Goal: Task Accomplishment & Management: Use online tool/utility

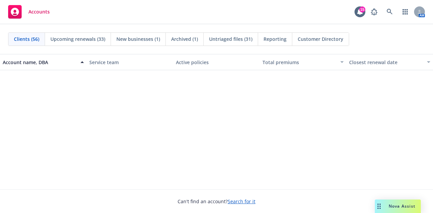
scroll to position [732, 0]
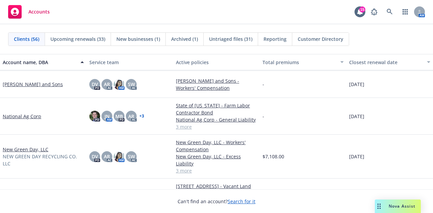
click at [18, 153] on link "New Green Day, LLC" at bounding box center [26, 149] width 46 height 7
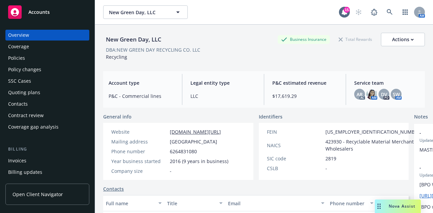
click at [25, 62] on div "Policies" at bounding box center [16, 58] width 17 height 11
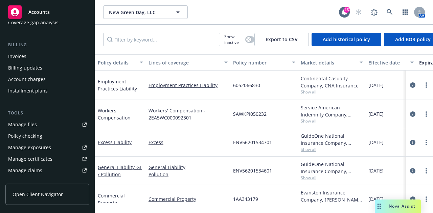
scroll to position [113, 0]
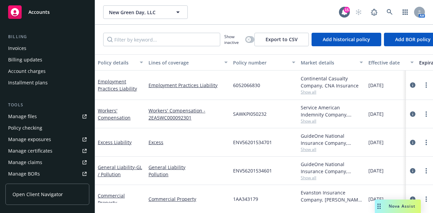
click at [24, 122] on div "Manage files" at bounding box center [22, 116] width 29 height 11
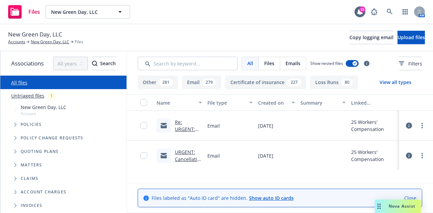
click at [19, 99] on link "Untriaged files" at bounding box center [27, 95] width 33 height 7
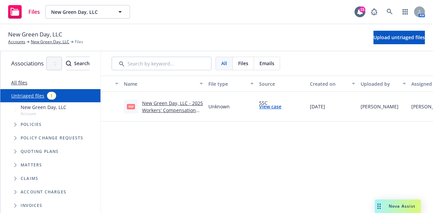
click at [194, 119] on link "New Green Day, LLC - 2025 Workers' Compensation Notice of Reinstatement .pdf" at bounding box center [172, 114] width 61 height 28
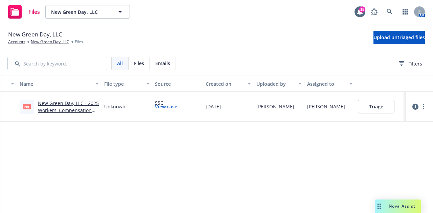
scroll to position [0, 135]
click at [374, 106] on button "Triage" at bounding box center [376, 107] width 37 height 14
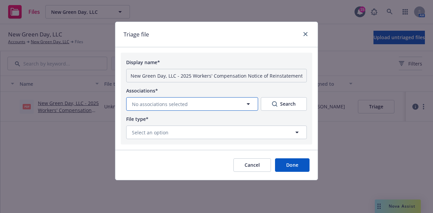
click at [207, 108] on button "No associations selected" at bounding box center [192, 104] width 132 height 14
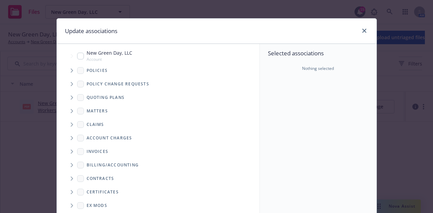
scroll to position [0, 0]
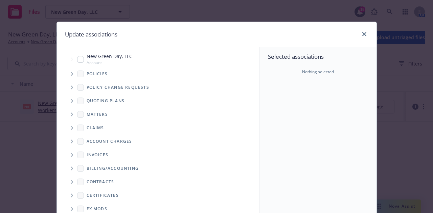
click at [78, 63] on input "Tree Example" at bounding box center [80, 59] width 7 height 7
checkbox input "true"
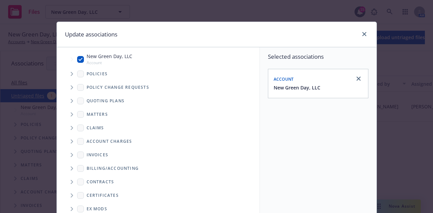
click at [68, 74] on span "Tree Example" at bounding box center [71, 74] width 11 height 11
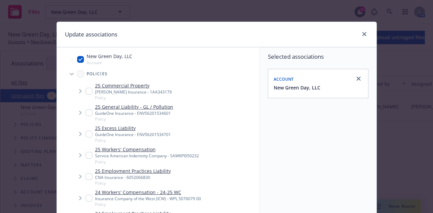
scroll to position [56, 0]
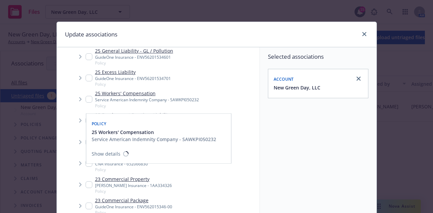
click at [86, 103] on input "Tree Example" at bounding box center [89, 99] width 7 height 7
checkbox input "true"
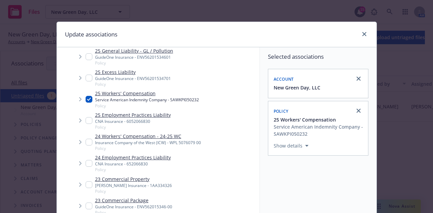
click at [79, 101] on icon "Tree Example" at bounding box center [80, 99] width 2 height 4
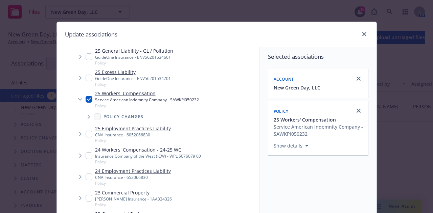
click at [88, 119] on icon "Tree Example" at bounding box center [89, 117] width 3 height 4
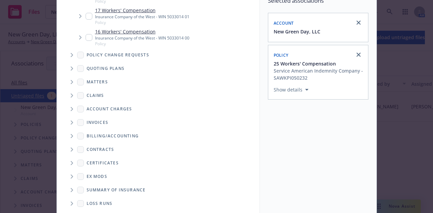
scroll to position [126, 0]
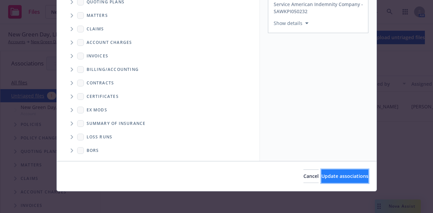
click at [322, 173] on span "Update associations" at bounding box center [344, 176] width 47 height 6
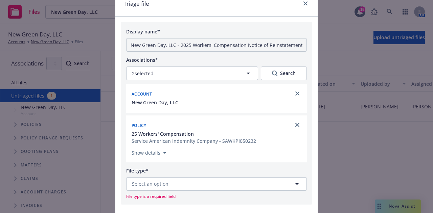
scroll to position [104, 0]
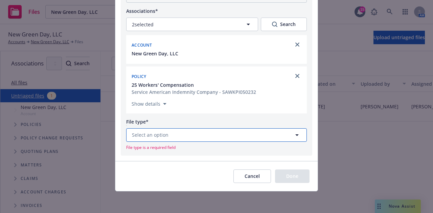
click at [152, 131] on span "Select an option" at bounding box center [150, 134] width 37 height 7
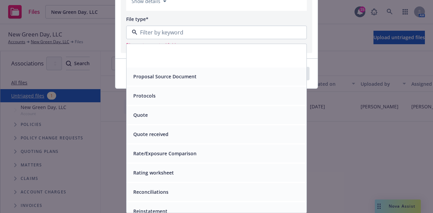
scroll to position [2691, 0]
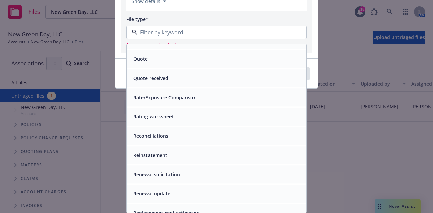
click at [224, 158] on div "Reinstatement" at bounding box center [216, 155] width 172 height 10
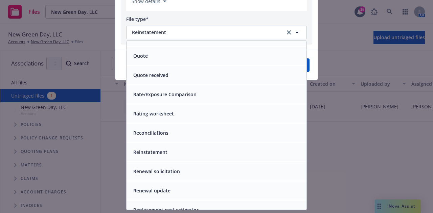
scroll to position [95, 0]
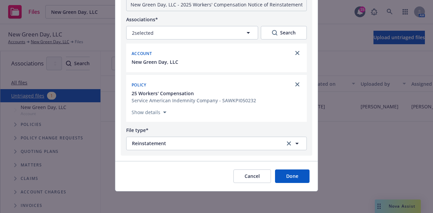
click at [289, 175] on button "Done" at bounding box center [292, 177] width 34 height 14
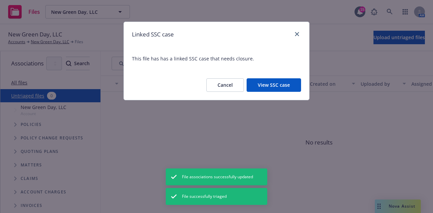
click at [282, 92] on button "View SSC case" at bounding box center [273, 85] width 54 height 14
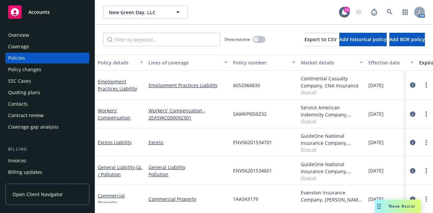
click at [41, 87] on div "SSC Cases" at bounding box center [47, 81] width 78 height 11
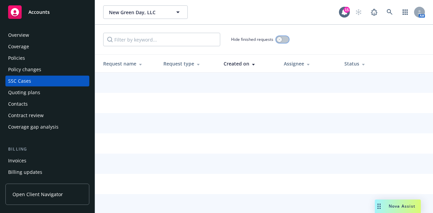
click at [284, 42] on button "button" at bounding box center [282, 39] width 13 height 7
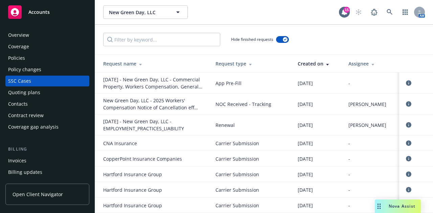
click at [192, 107] on div "New Green Day, LLC - 2025 Workers' Compensation Notice of Cancellation eff [DAT…" at bounding box center [153, 104] width 101 height 14
click at [406, 107] on icon "circleInformation" at bounding box center [408, 103] width 5 height 5
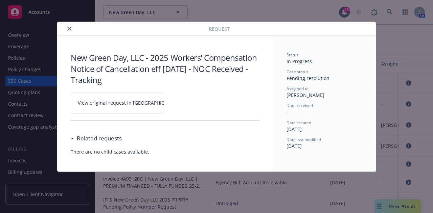
click at [116, 104] on span "View original request in SSC" at bounding box center [129, 102] width 102 height 7
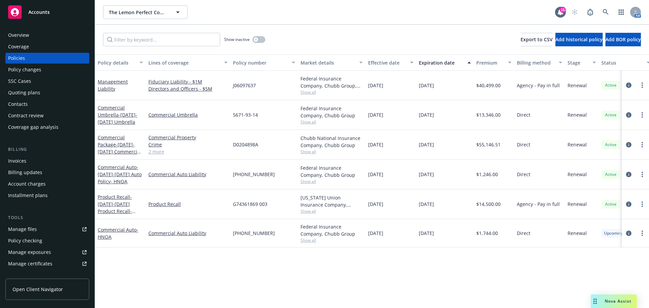
click at [22, 235] on div "Manage files" at bounding box center [22, 229] width 29 height 11
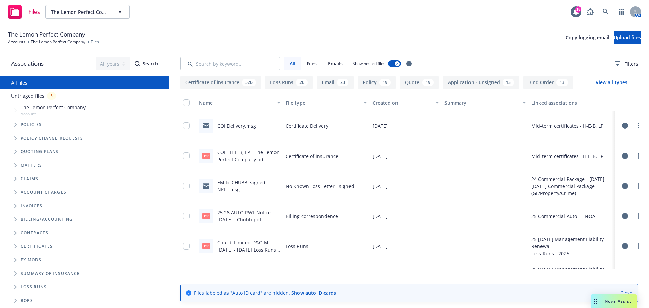
click at [5, 89] on div "All files" at bounding box center [84, 83] width 169 height 14
click at [24, 99] on link "Untriaged files" at bounding box center [27, 95] width 33 height 7
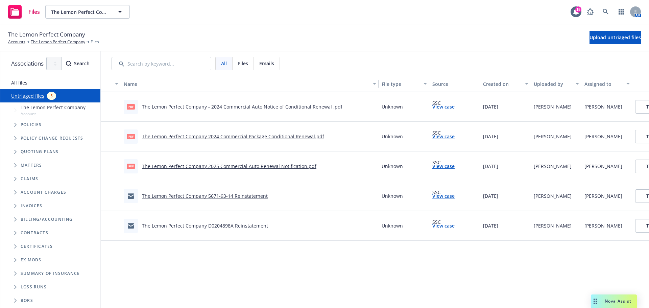
drag, startPoint x: 282, startPoint y: 91, endPoint x: 456, endPoint y: 103, distance: 173.8
click at [456, 103] on div "Name File type Source Created on Uploaded by Assigned to pdf The Lemon Perfect …" at bounding box center [405, 190] width 609 height 228
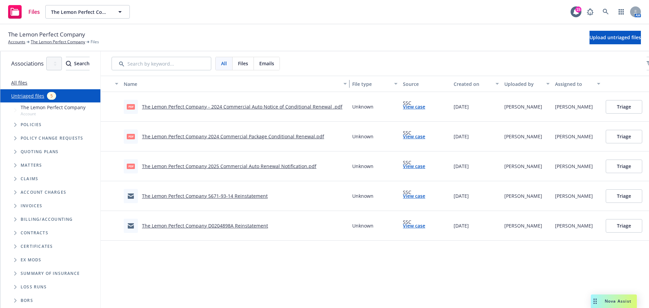
drag, startPoint x: 409, startPoint y: 87, endPoint x: 380, endPoint y: 87, distance: 29.4
click at [348, 87] on div "button" at bounding box center [345, 84] width 3 height 16
click at [640, 226] on button "Triage" at bounding box center [624, 226] width 37 height 14
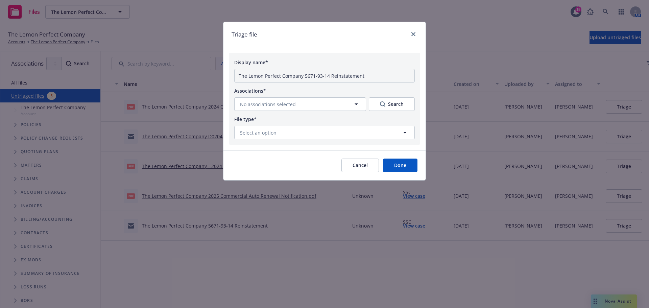
click at [346, 172] on button "Cancel" at bounding box center [360, 166] width 38 height 14
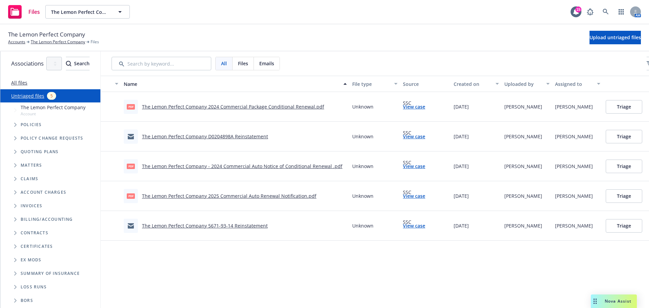
click at [209, 228] on link "The Lemon Perfect Company 5671-93-14 Reinstatement" at bounding box center [205, 225] width 126 height 6
click at [639, 225] on button "Triage" at bounding box center [624, 226] width 37 height 14
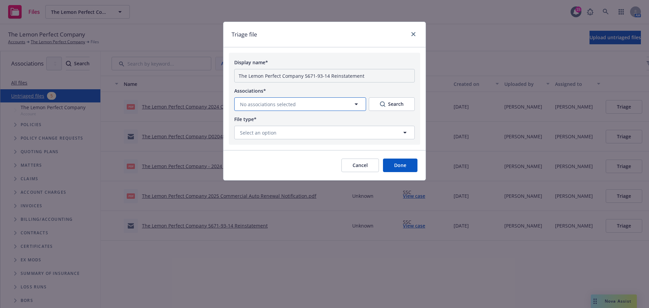
click at [319, 110] on button "No associations selected" at bounding box center [300, 104] width 132 height 14
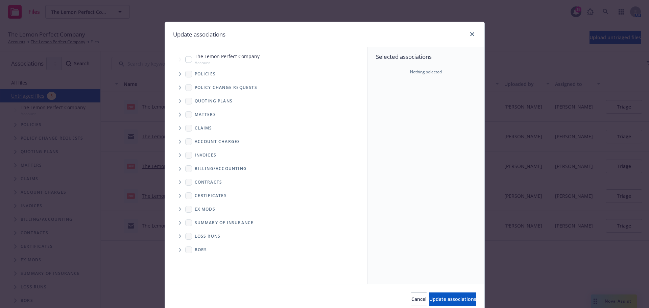
click at [186, 60] on input "Tree Example" at bounding box center [188, 59] width 7 height 7
checkbox input "true"
click at [179, 76] on icon "Tree Example" at bounding box center [180, 74] width 2 height 4
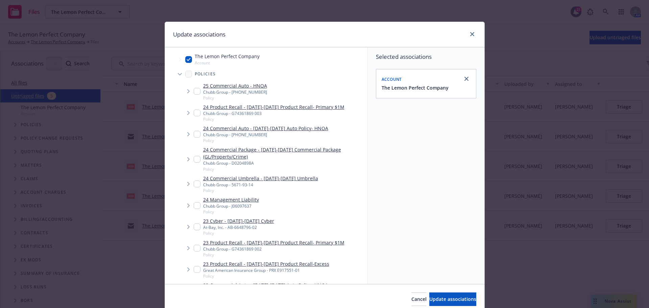
click at [196, 187] on input "Tree Example" at bounding box center [197, 184] width 7 height 7
checkbox input "true"
click at [429, 303] on button "Update associations" at bounding box center [452, 299] width 47 height 14
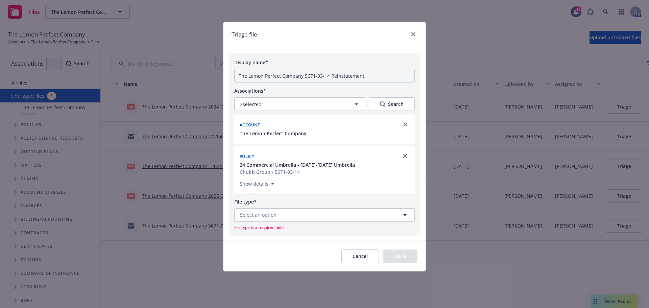
click at [223, 218] on form "Display name* The Lemon Perfect Company 5671-93-14 Reinstatement Associations* …" at bounding box center [324, 162] width 202 height 218
click at [283, 222] on button "Select an option" at bounding box center [324, 215] width 181 height 14
type input "rein"
click at [261, 177] on span "Reinstatement" at bounding box center [258, 173] width 34 height 7
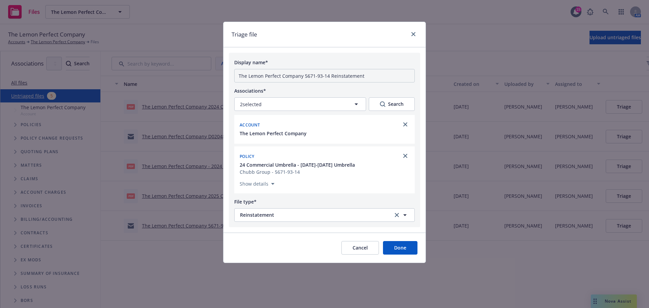
click at [395, 255] on button "Done" at bounding box center [400, 248] width 34 height 14
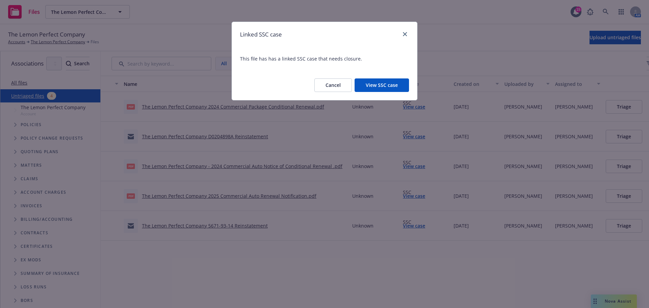
click at [365, 92] on button "View SSC case" at bounding box center [382, 85] width 54 height 14
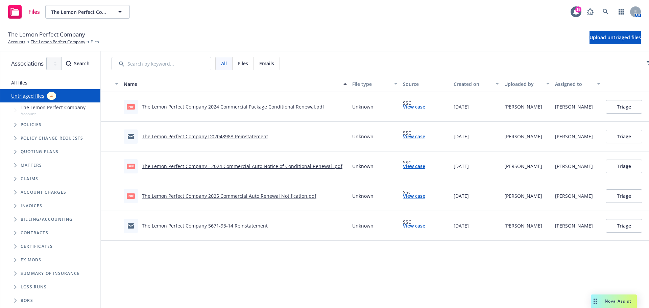
click at [199, 228] on link "The Lemon Perfect Company 5671-93-14 Reinstatement" at bounding box center [205, 225] width 126 height 6
click at [642, 221] on button "Triage" at bounding box center [624, 226] width 37 height 14
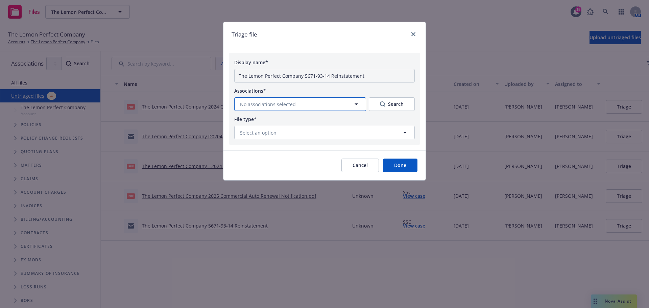
click at [297, 111] on button "No associations selected" at bounding box center [300, 104] width 132 height 14
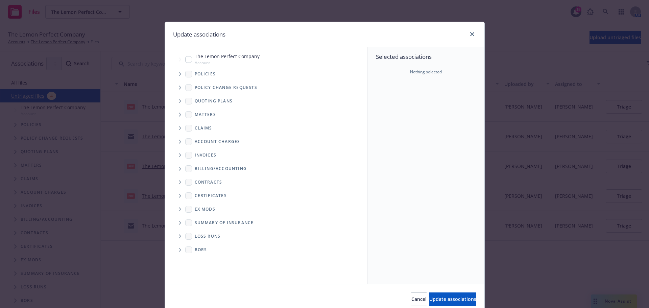
click at [185, 62] on input "Tree Example" at bounding box center [188, 59] width 7 height 7
checkbox input "true"
click at [175, 79] on span "Tree Example" at bounding box center [179, 74] width 11 height 11
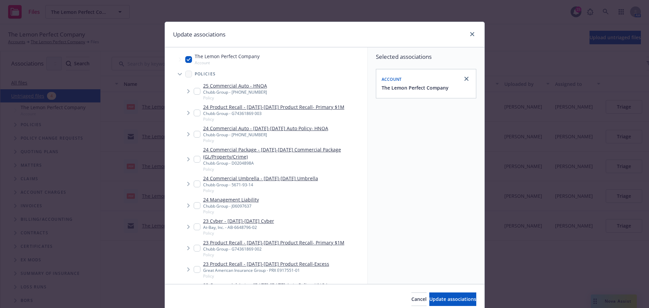
click at [196, 187] on input "Tree Example" at bounding box center [197, 184] width 7 height 7
checkbox input "true"
click at [447, 297] on button "Update associations" at bounding box center [452, 299] width 47 height 14
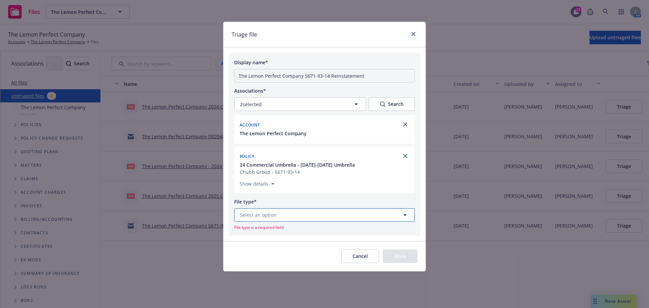
click at [267, 218] on span "Select an option" at bounding box center [258, 214] width 37 height 7
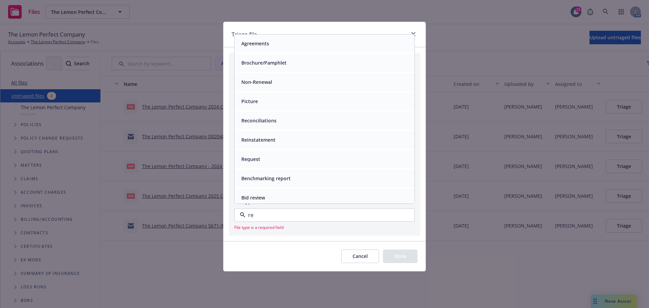
type input "rei"
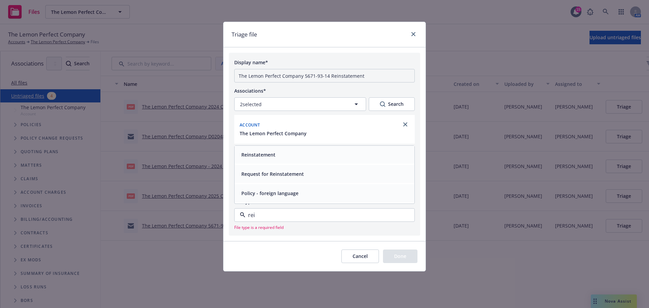
click at [249, 158] on span "Reinstatement" at bounding box center [258, 154] width 34 height 7
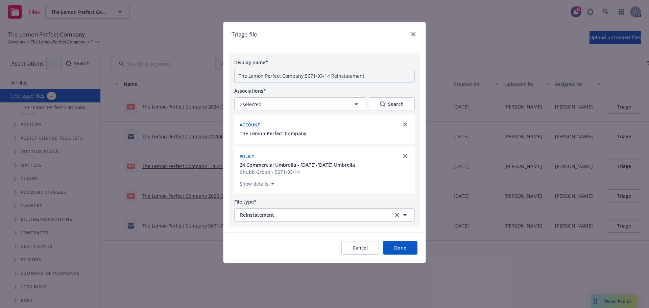
click at [407, 255] on button "Done" at bounding box center [400, 248] width 34 height 14
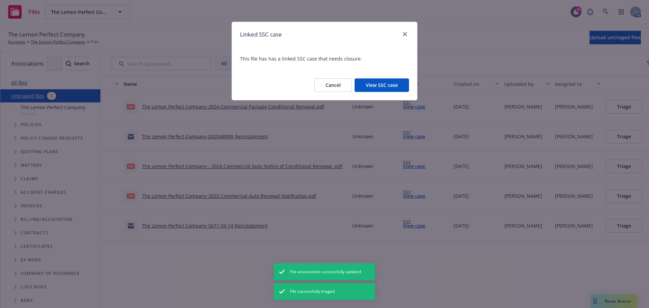
click at [364, 86] on button "View SSC case" at bounding box center [382, 85] width 54 height 14
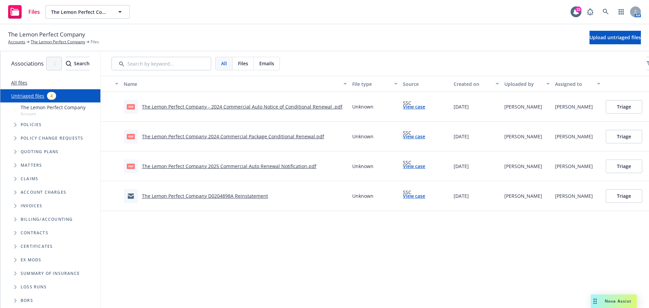
click at [230, 199] on link "The Lemon Perfect Company D0204898A Reinstatement" at bounding box center [205, 196] width 126 height 6
click at [642, 203] on button "Triage" at bounding box center [624, 196] width 37 height 14
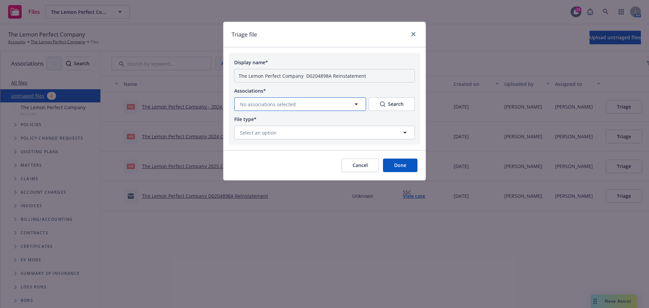
click at [266, 108] on span "No associations selected" at bounding box center [268, 104] width 56 height 7
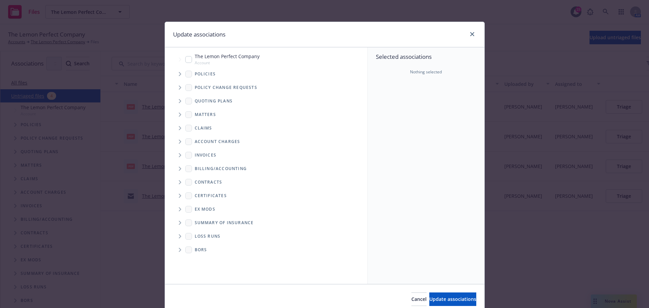
click at [176, 76] on span "Tree Example" at bounding box center [179, 74] width 11 height 11
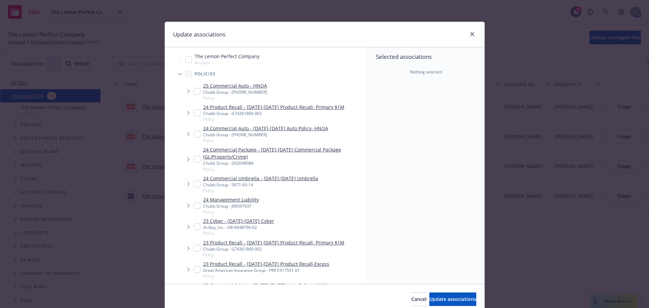
click at [186, 61] on input "Tree Example" at bounding box center [188, 59] width 7 height 7
checkbox input "true"
click at [194, 161] on input "Tree Example" at bounding box center [197, 159] width 7 height 7
checkbox input "true"
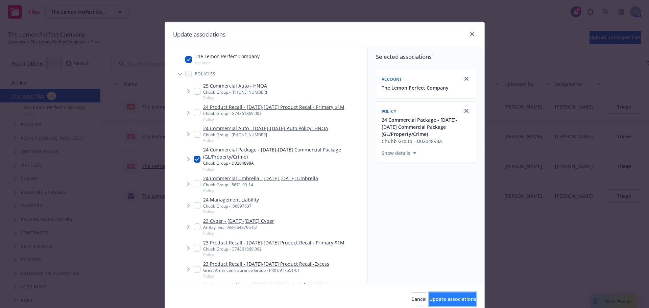
click at [448, 300] on span "Update associations" at bounding box center [452, 299] width 47 height 6
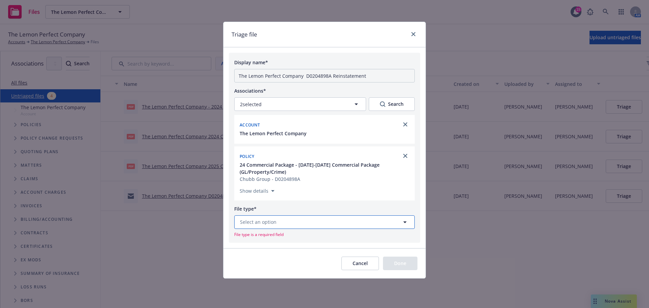
click at [258, 225] on span "Select an option" at bounding box center [258, 221] width 37 height 7
type input "rein"
click at [247, 186] on div "Reinstatement" at bounding box center [258, 181] width 38 height 10
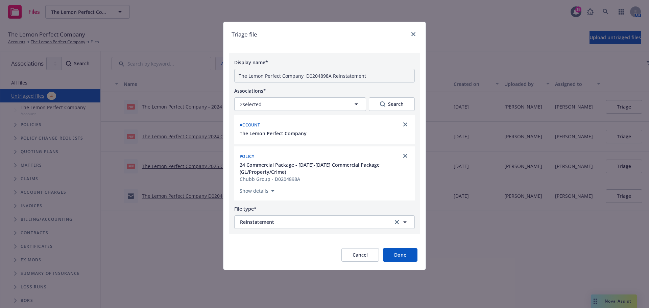
click at [401, 262] on button "Done" at bounding box center [400, 255] width 34 height 14
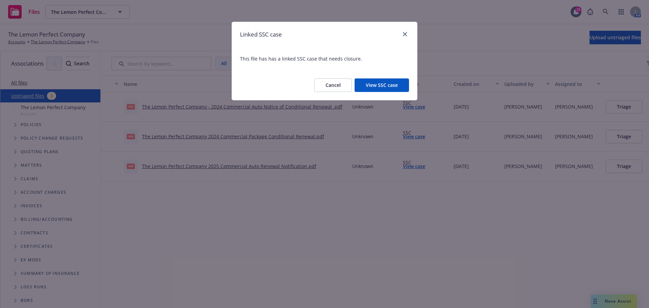
click at [372, 90] on button "View SSC case" at bounding box center [382, 85] width 54 height 14
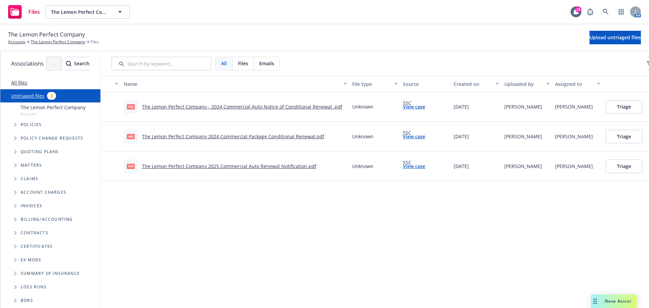
click at [238, 169] on link "The Lemon Perfect Company 2025 Commercial Auto Renewal Notification.pdf" at bounding box center [229, 166] width 174 height 6
click at [642, 172] on button "Triage" at bounding box center [624, 167] width 37 height 14
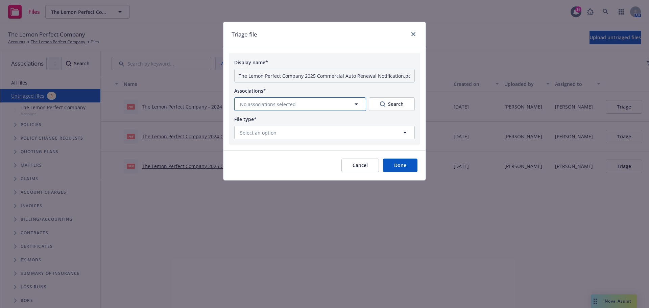
click at [296, 108] on span "No associations selected" at bounding box center [268, 104] width 56 height 7
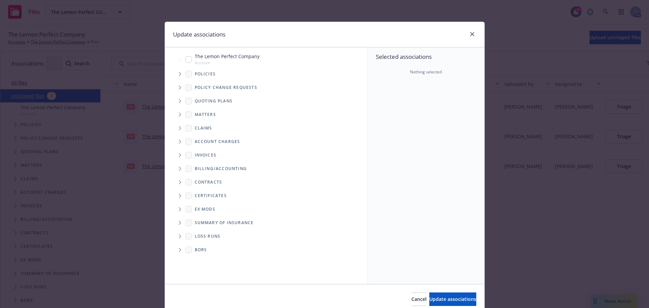
click at [185, 61] on input "Tree Example" at bounding box center [188, 59] width 7 height 7
checkbox input "true"
click at [179, 76] on icon "Tree Example" at bounding box center [180, 74] width 3 height 4
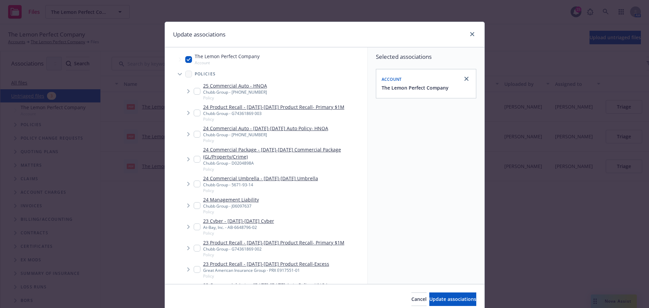
click at [195, 136] on input "Tree Example" at bounding box center [197, 134] width 7 height 7
checkbox input "true"
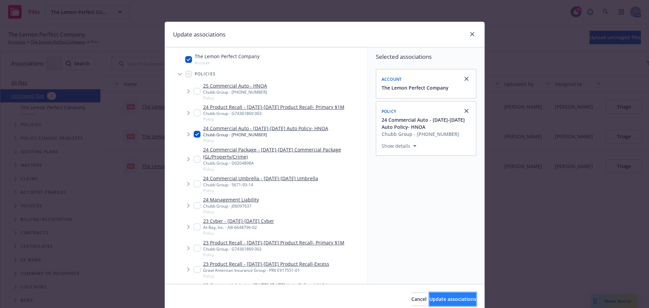
click at [451, 299] on span "Update associations" at bounding box center [452, 299] width 47 height 6
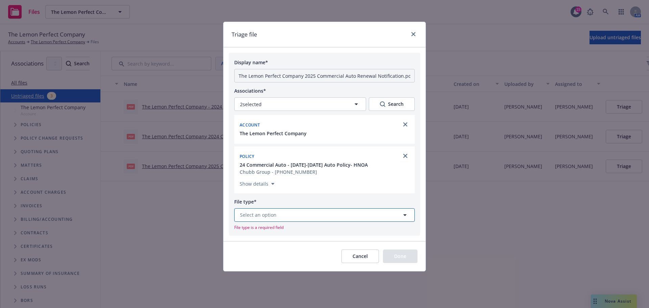
click at [257, 218] on span "Select an option" at bounding box center [258, 214] width 37 height 7
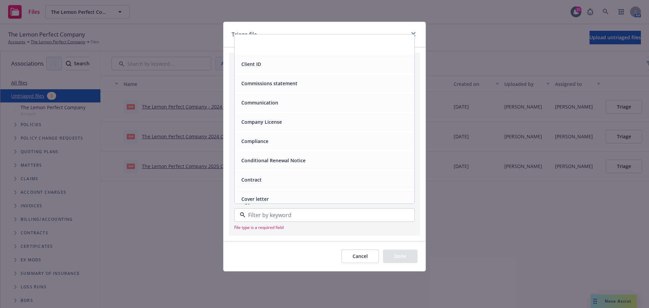
scroll to position [845, 0]
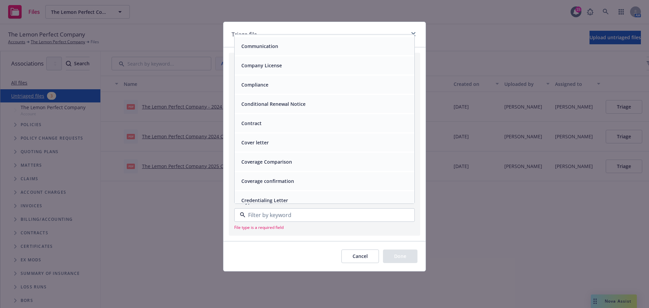
click at [293, 113] on div "Conditional Renewal Notice" at bounding box center [325, 104] width 180 height 18
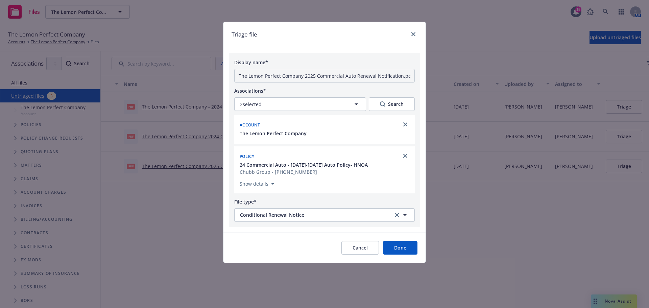
click at [394, 255] on button "Done" at bounding box center [400, 248] width 34 height 14
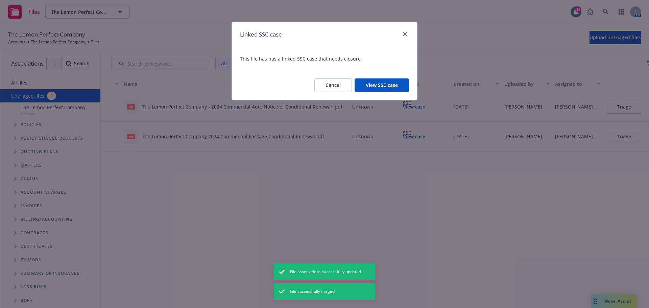
click at [367, 92] on button "View SSC case" at bounding box center [382, 85] width 54 height 14
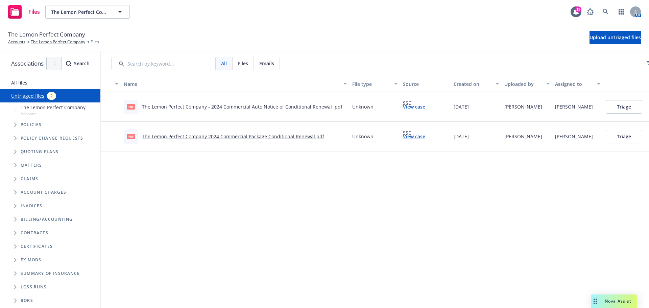
click at [642, 140] on button "Triage" at bounding box center [624, 137] width 37 height 14
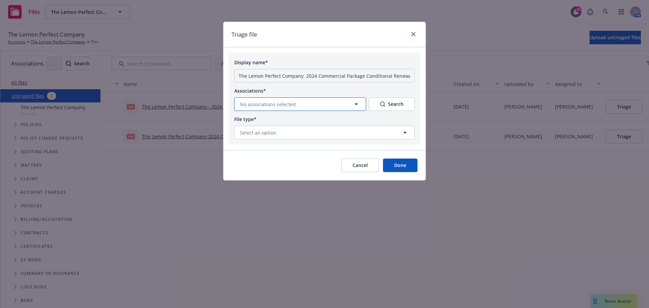
click at [266, 108] on span "No associations selected" at bounding box center [268, 104] width 56 height 7
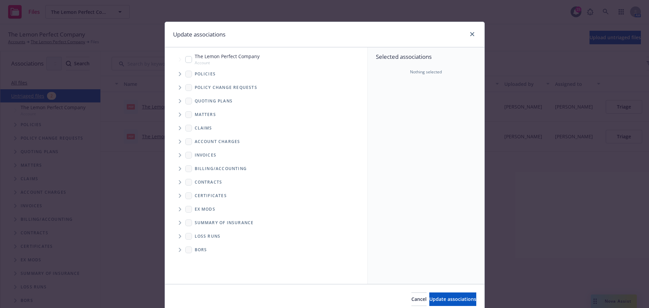
click at [187, 63] on input "Tree Example" at bounding box center [188, 59] width 7 height 7
checkbox input "true"
click at [175, 79] on span "Tree Example" at bounding box center [179, 74] width 11 height 11
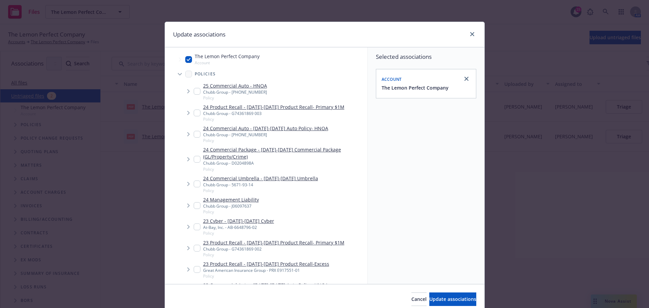
click at [195, 163] on input "Tree Example" at bounding box center [197, 159] width 7 height 7
checkbox input "true"
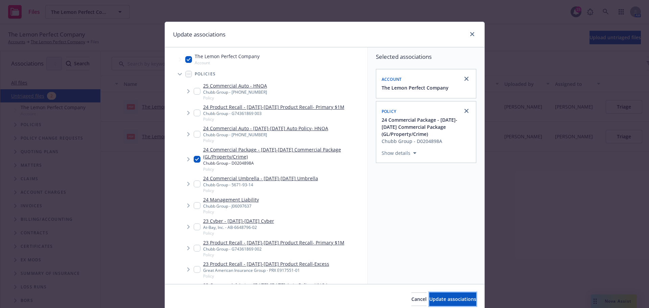
click at [450, 296] on button "Update associations" at bounding box center [452, 299] width 47 height 14
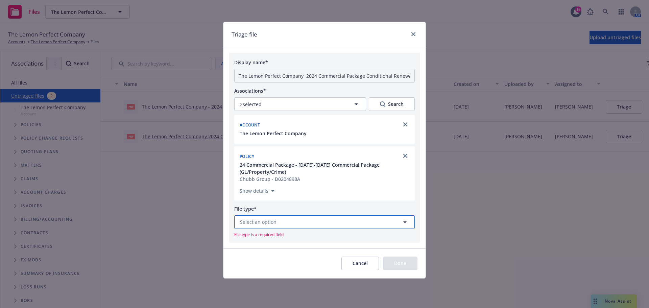
click at [254, 225] on span "Select an option" at bounding box center [258, 221] width 37 height 7
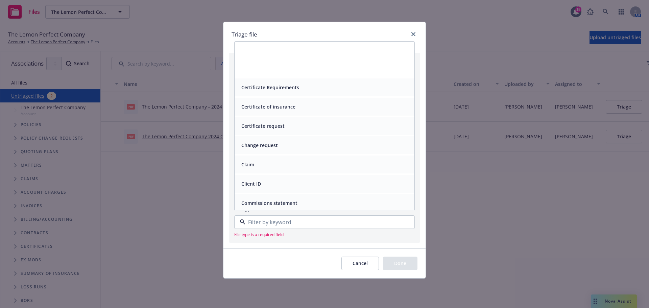
scroll to position [789, 0]
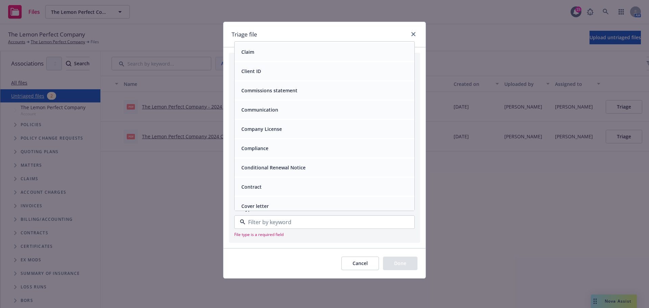
click at [266, 176] on div "Conditional Renewal Notice" at bounding box center [325, 168] width 180 height 18
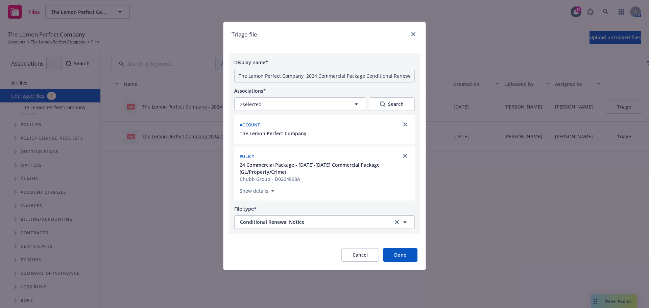
click at [397, 262] on button "Done" at bounding box center [400, 255] width 34 height 14
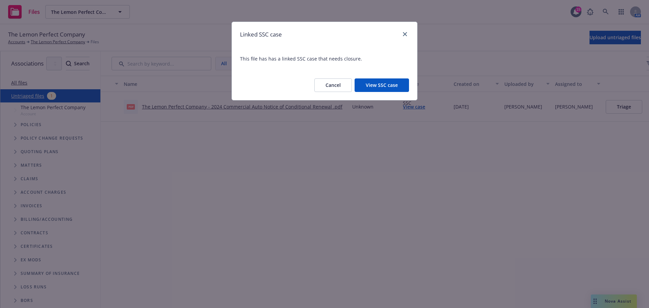
click at [381, 88] on button "View SSC case" at bounding box center [382, 85] width 54 height 14
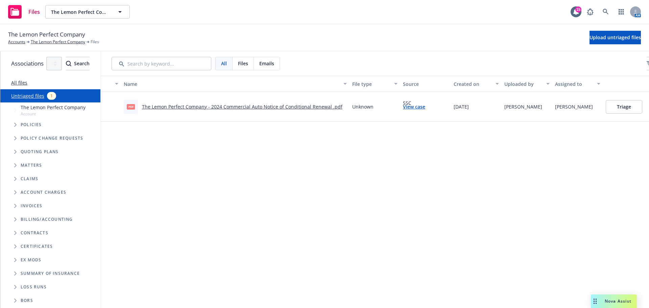
click at [317, 110] on link "The Lemon Perfect Company - 2024 Commercial Auto Notice of Conditional Renewal …" at bounding box center [242, 106] width 200 height 6
click at [642, 109] on button "Triage" at bounding box center [624, 107] width 37 height 14
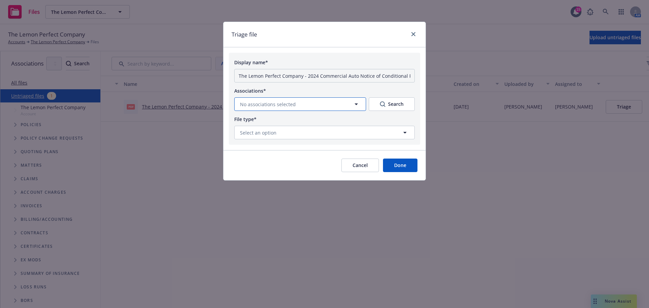
click at [271, 107] on button "No associations selected" at bounding box center [300, 104] width 132 height 14
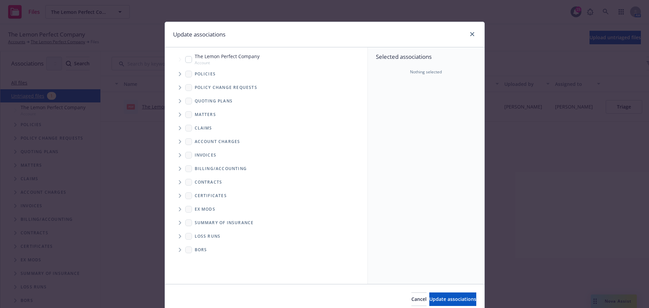
click at [182, 59] on span "Tree Example" at bounding box center [179, 59] width 11 height 11
checkbox input "true"
click at [179, 76] on icon "Tree Example" at bounding box center [180, 74] width 2 height 4
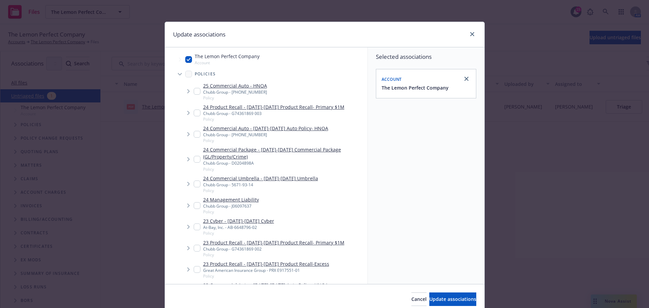
click at [198, 136] on div "24 Commercial Auto - 2024-2025 Auto Policy- HNOA Chubb Group - (23)7363-74-09 P…" at bounding box center [261, 134] width 135 height 19
checkbox input "true"
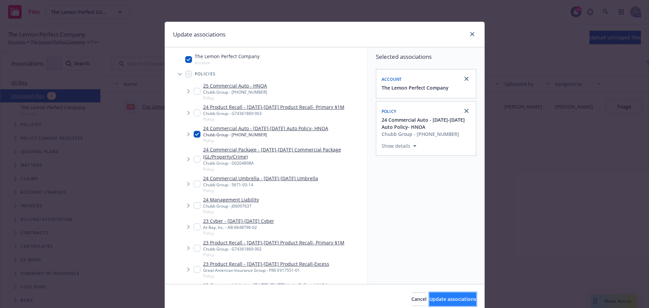
click at [429, 302] on span "Update associations" at bounding box center [452, 299] width 47 height 6
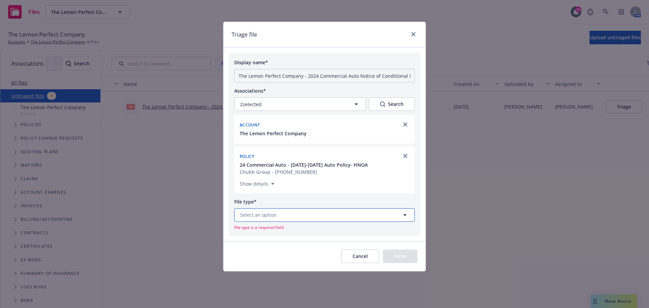
click at [280, 222] on button "Select an option" at bounding box center [324, 215] width 181 height 14
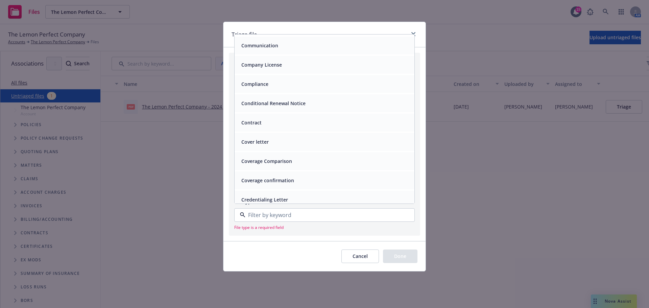
scroll to position [845, 0]
drag, startPoint x: 298, startPoint y: 125, endPoint x: 300, endPoint y: 138, distance: 13.0
click at [298, 107] on span "Conditional Renewal Notice" at bounding box center [273, 103] width 64 height 7
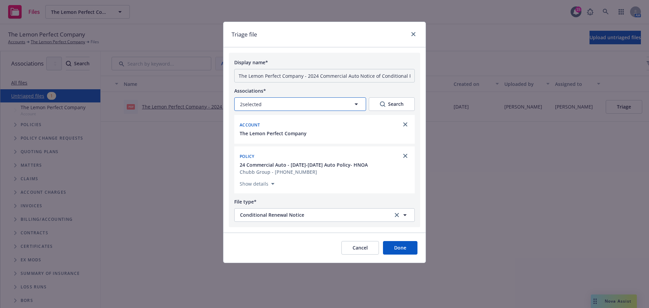
click at [312, 111] on button "2 selected" at bounding box center [300, 104] width 132 height 14
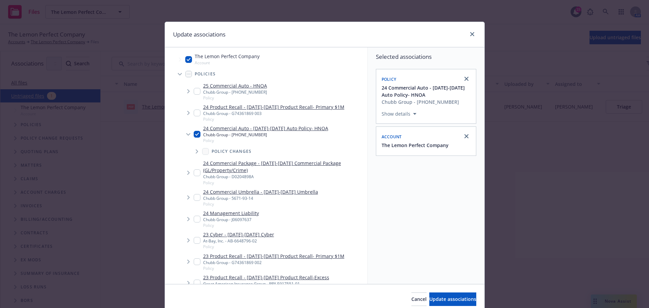
click at [195, 138] on input "Tree Example" at bounding box center [197, 134] width 7 height 7
checkbox input "false"
click at [195, 95] on input "Tree Example" at bounding box center [197, 91] width 7 height 7
checkbox input "true"
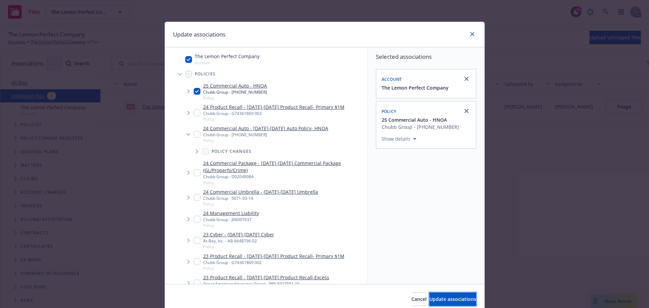
drag, startPoint x: 446, startPoint y: 299, endPoint x: 443, endPoint y: 297, distance: 3.5
click at [445, 299] on span "Update associations" at bounding box center [452, 299] width 47 height 6
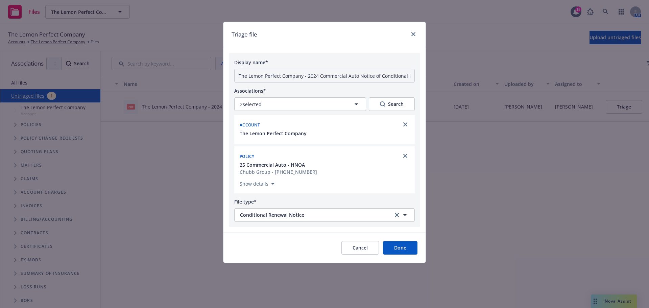
click at [399, 255] on button "Done" at bounding box center [400, 248] width 34 height 14
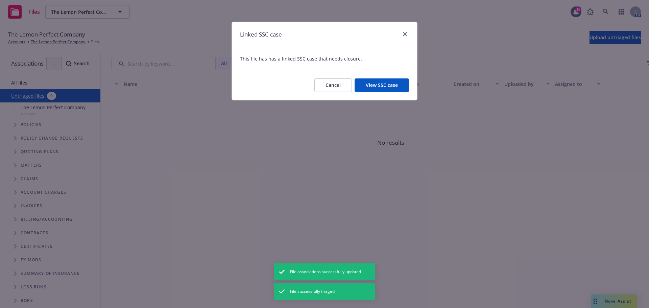
click at [389, 92] on button "View SSC case" at bounding box center [382, 85] width 54 height 14
